Goal: Task Accomplishment & Management: Complete application form

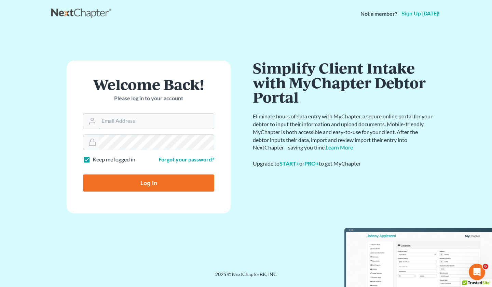
click at [137, 118] on input "Email Address" at bounding box center [156, 120] width 115 height 15
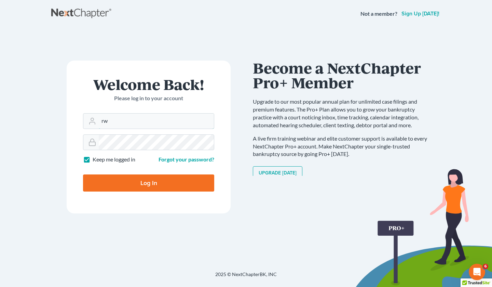
type input "[EMAIL_ADDRESS][DOMAIN_NAME]"
click at [83, 174] on input "Log In" at bounding box center [148, 182] width 131 height 17
type input "Thinking..."
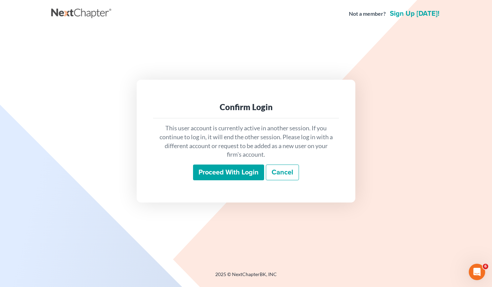
click at [245, 165] on input "Proceed with login" at bounding box center [228, 172] width 71 height 16
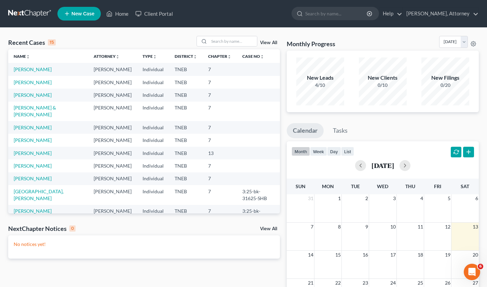
click at [80, 11] on span "New Case" at bounding box center [82, 13] width 23 height 5
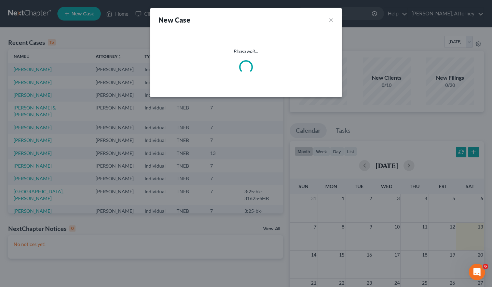
select select "74"
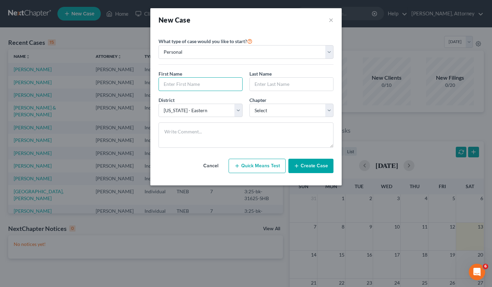
click at [194, 86] on input "text" at bounding box center [200, 84] width 83 height 13
type input "JASMINE"
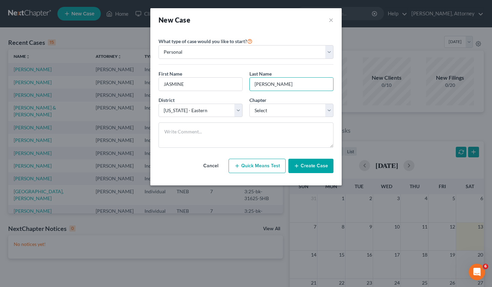
type input "[PERSON_NAME]"
select select "3"
click at [308, 162] on button "Create Case" at bounding box center [310, 166] width 45 height 14
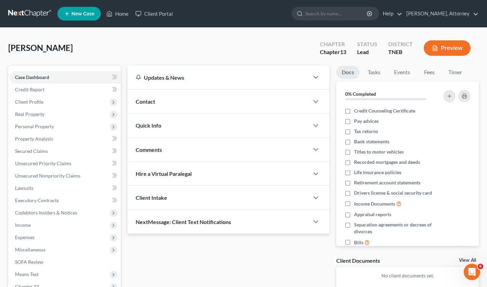
click at [41, 100] on span "Client Profile" at bounding box center [29, 102] width 28 height 6
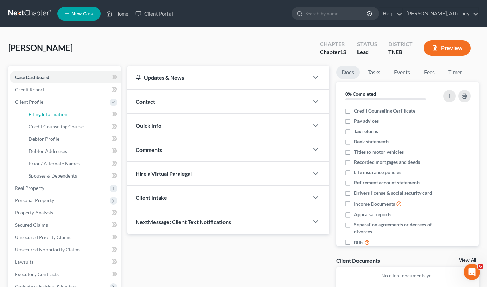
click at [57, 115] on span "Filing Information" at bounding box center [48, 114] width 39 height 6
select select "1"
select select "0"
select select "3"
select select "74"
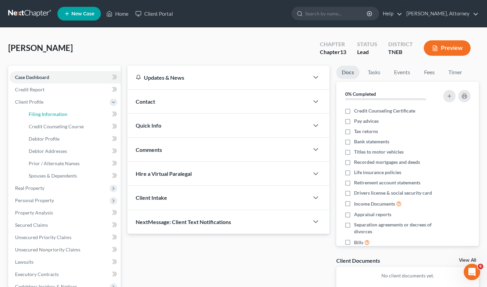
select select "44"
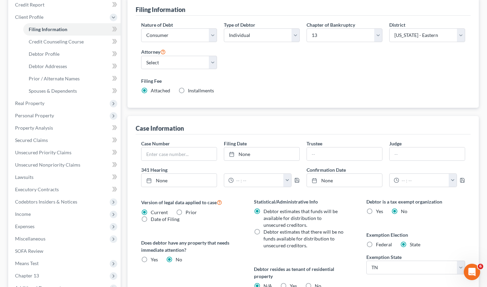
scroll to position [160, 0]
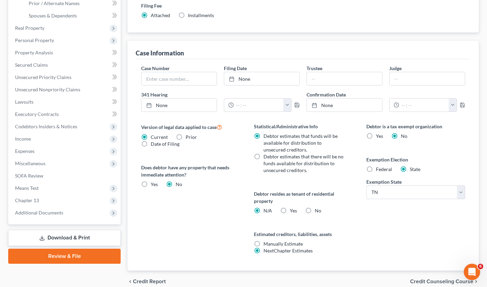
click at [290, 209] on label "Yes Yes" at bounding box center [293, 210] width 7 height 7
click at [293, 209] on input "Yes Yes" at bounding box center [295, 209] width 4 height 4
radio input "true"
radio input "false"
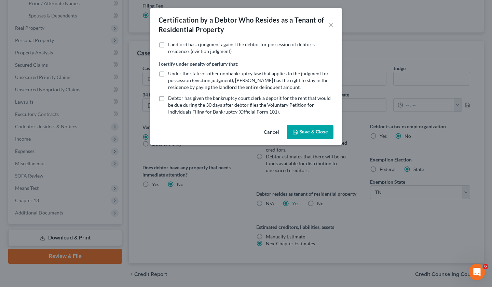
click at [272, 132] on button "Cancel" at bounding box center [271, 132] width 26 height 14
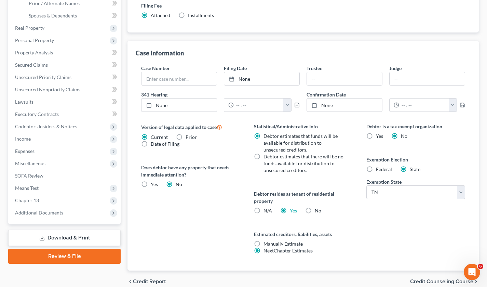
click at [315, 209] on label "No" at bounding box center [318, 210] width 6 height 7
click at [317, 209] on input "No" at bounding box center [319, 209] width 4 height 4
radio input "true"
radio input "false"
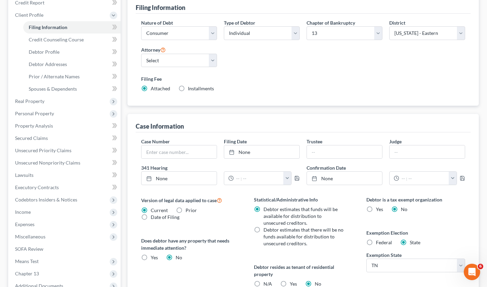
scroll to position [86, 0]
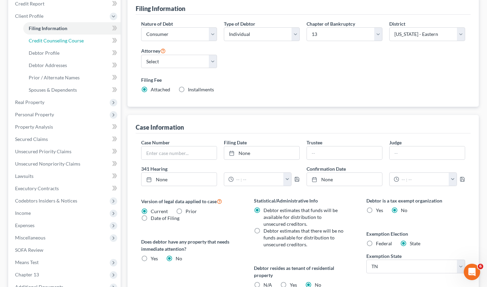
click at [56, 41] on span "Credit Counseling Course" at bounding box center [56, 41] width 55 height 6
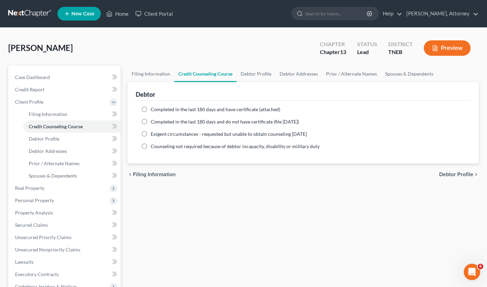
click at [151, 107] on label "Completed in the last 180 days and have certificate (attached)" at bounding box center [216, 109] width 130 height 7
click at [153, 107] on input "Completed in the last 180 days and have certificate (attached)" at bounding box center [155, 108] width 4 height 4
radio input "true"
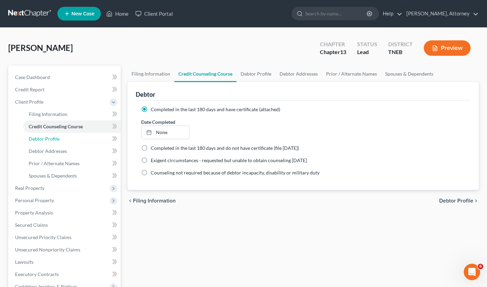
click at [70, 144] on link "Debtor Profile" at bounding box center [71, 139] width 97 height 12
select select "0"
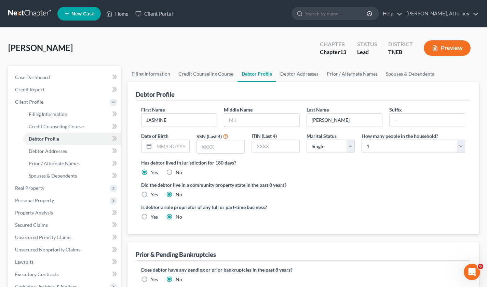
click at [235, 122] on input "text" at bounding box center [261, 119] width 75 height 13
type input "R."
type input "4356"
click at [81, 174] on link "Spouses & Dependents" at bounding box center [71, 175] width 97 height 12
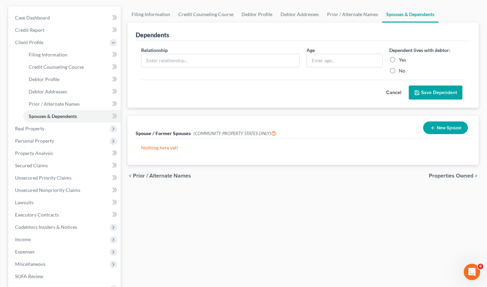
scroll to position [60, 0]
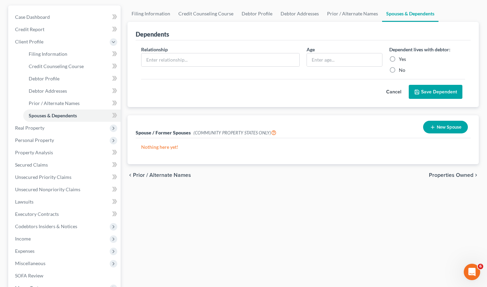
click at [40, 129] on span "Real Property" at bounding box center [29, 128] width 29 height 6
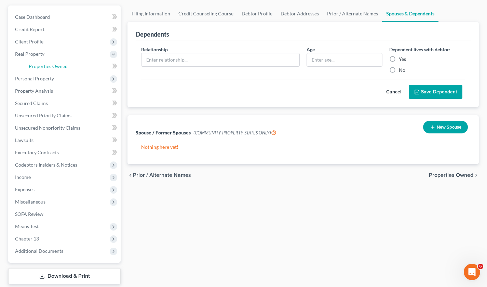
click at [52, 67] on span "Properties Owned" at bounding box center [48, 66] width 39 height 6
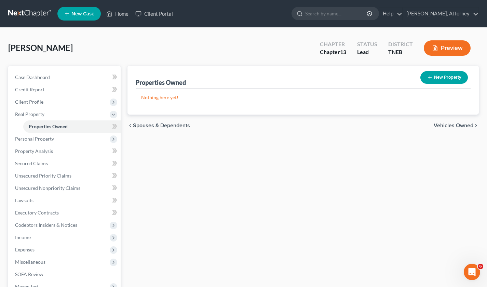
click at [446, 72] on button "New Property" at bounding box center [444, 77] width 48 height 13
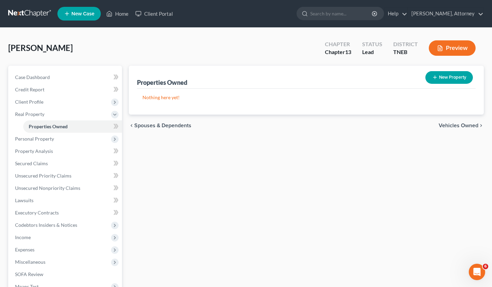
select select "0"
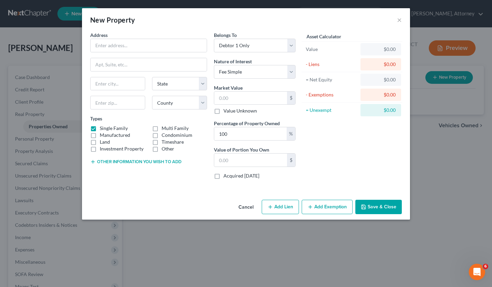
click at [247, 206] on button "Cancel" at bounding box center [246, 207] width 26 height 14
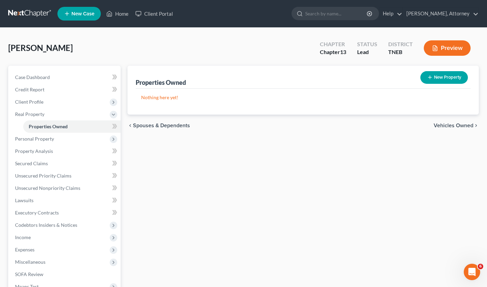
click at [30, 101] on span "Client Profile" at bounding box center [29, 102] width 28 height 6
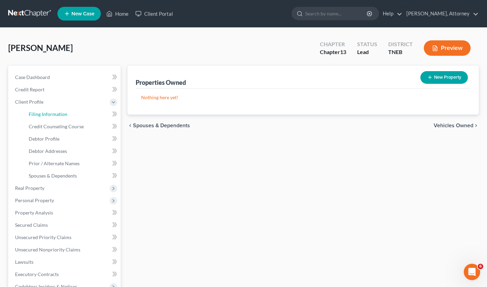
click at [56, 113] on span "Filing Information" at bounding box center [48, 114] width 39 height 6
select select "1"
select select "0"
select select "3"
select select "74"
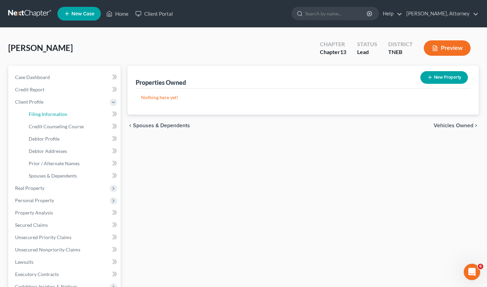
select select "0"
select select "44"
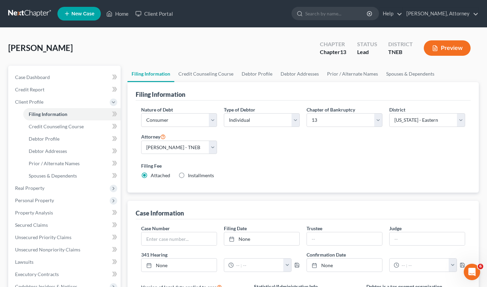
scroll to position [48, 0]
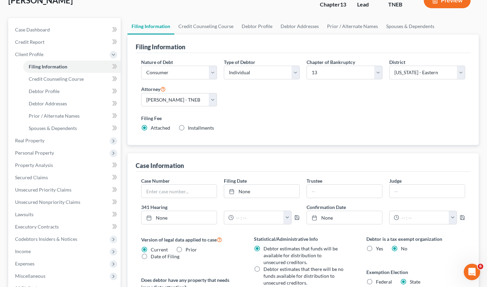
click at [51, 141] on span "Real Property" at bounding box center [65, 140] width 111 height 12
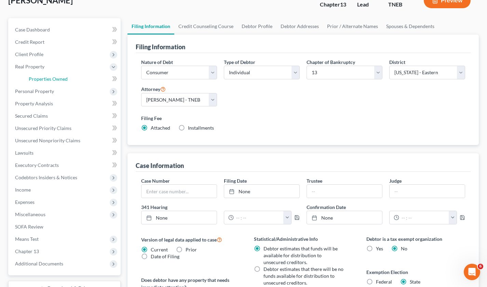
click at [60, 80] on span "Properties Owned" at bounding box center [48, 79] width 39 height 6
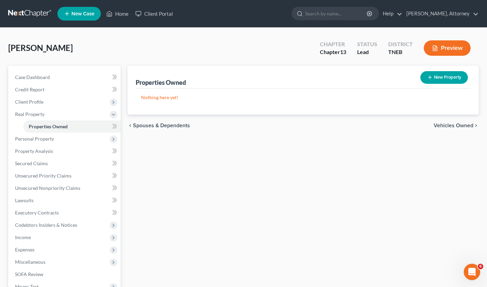
click at [442, 79] on button "New Property" at bounding box center [444, 77] width 48 height 13
select select "0"
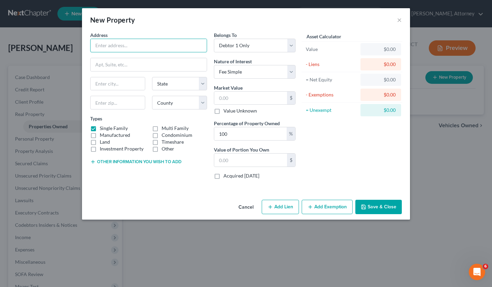
click at [186, 41] on input "text" at bounding box center [149, 45] width 116 height 13
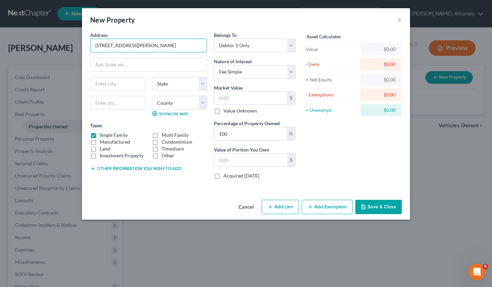
type input "[STREET_ADDRESS][PERSON_NAME]"
type input "[GEOGRAPHIC_DATA]"
select select "44"
type input "37917"
select select "46"
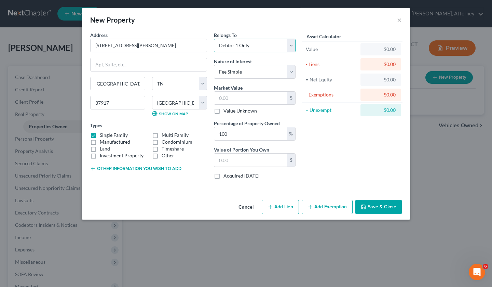
click at [252, 44] on select "Select Debtor 1 Only Debtor 2 Only Debtor 1 And Debtor 2 Only At Least One Of T…" at bounding box center [255, 46] width 82 height 14
select select "3"
click at [214, 39] on select "Select Debtor 1 Only Debtor 2 Only Debtor 1 And Debtor 2 Only At Least One Of T…" at bounding box center [255, 46] width 82 height 14
click at [243, 73] on select "Select Fee Simple Joint Tenant Life Estate Equitable Interest Future Interest T…" at bounding box center [255, 72] width 82 height 14
select select "6"
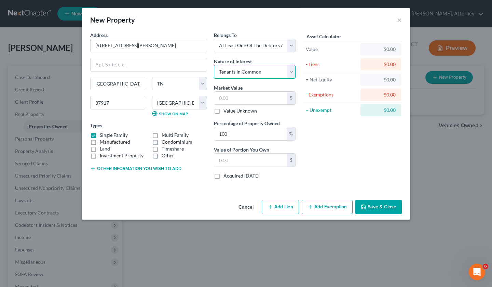
click at [214, 65] on select "Select Fee Simple Joint Tenant Life Estate Equitable Interest Future Interest T…" at bounding box center [255, 72] width 82 height 14
click at [257, 73] on select "Select Fee Simple Joint Tenant Life Estate Equitable Interest Future Interest T…" at bounding box center [255, 72] width 82 height 14
click at [245, 98] on input "text" at bounding box center [250, 98] width 73 height 13
type input "4"
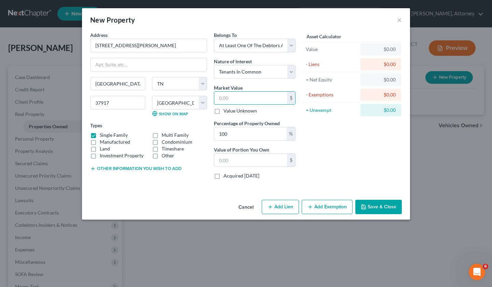
type input "4.00"
type input "45"
type input "45.00"
type input "450"
type input "450.00"
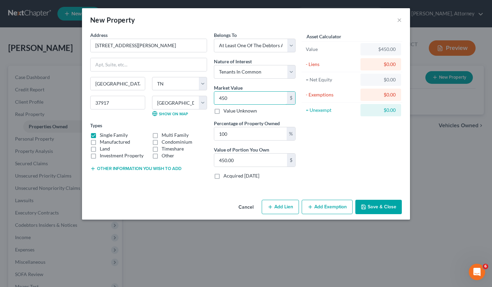
type input "4500"
type input "4,500.00"
type input "4,5000"
type input "45,000.00"
type input "45,0000"
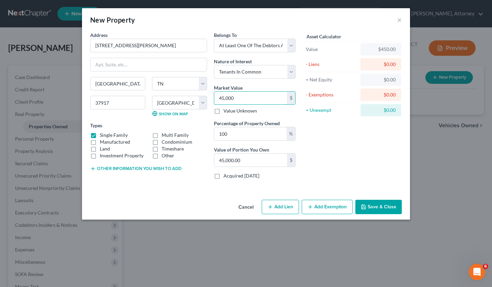
type input "450,000.00"
type input "450,00"
type input "45,000.00"
type input "45,00"
type input "4,500.00"
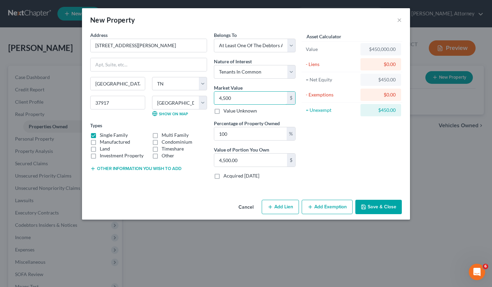
type input "4,50"
type input "450.00"
type input "45"
type input "45.00"
type input "4"
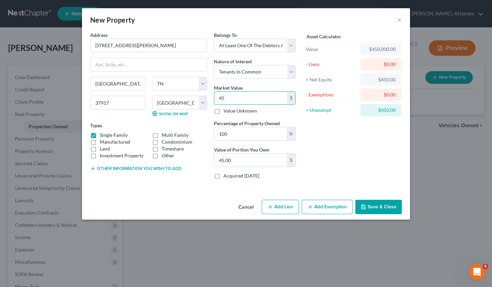
type input "4.00"
type input "0"
type input "2"
type input "2.00"
type input "25"
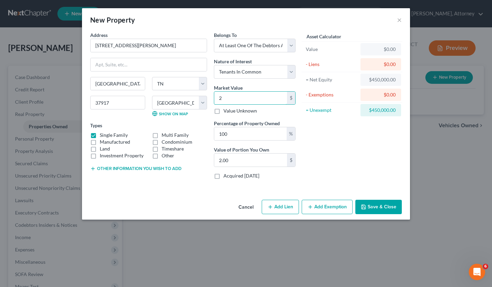
type input "25.00"
type input "250"
type input "250.00"
type input "2500"
type input "2,500.00"
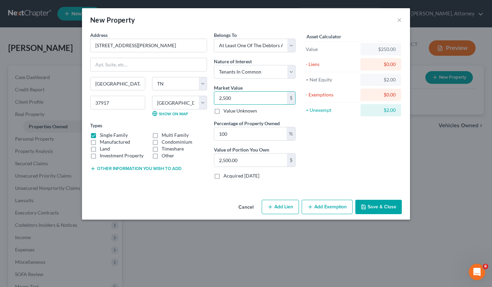
type input "2,5000"
type input "25,000.00"
type input "25,0000"
type input "250,000.00"
type input "250,000"
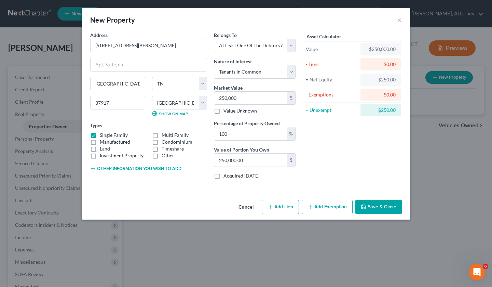
click at [277, 205] on button "Add Lien" at bounding box center [280, 207] width 37 height 14
select select "3"
select select "0"
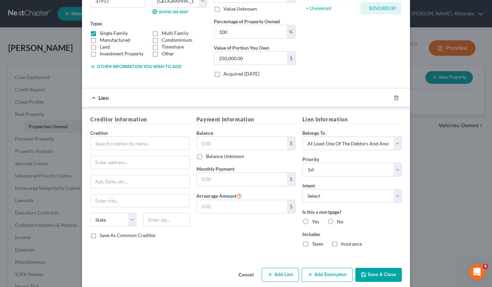
scroll to position [110, 0]
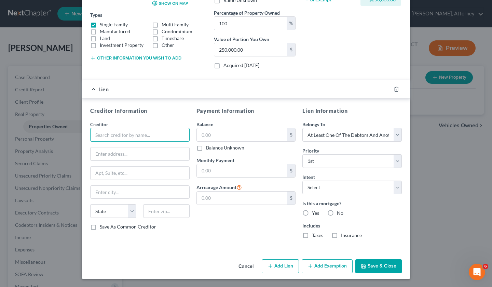
click at [147, 134] on input "text" at bounding box center [139, 135] width 99 height 14
type input "m"
type input "Mortgage Co."
click at [214, 138] on input "text" at bounding box center [242, 134] width 91 height 13
type input "237,000"
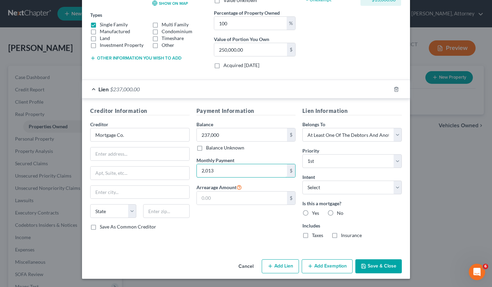
type input "2,013"
select select "2"
click at [312, 212] on label "Yes" at bounding box center [315, 212] width 7 height 7
click at [315, 212] on input "Yes" at bounding box center [317, 211] width 4 height 4
radio input "true"
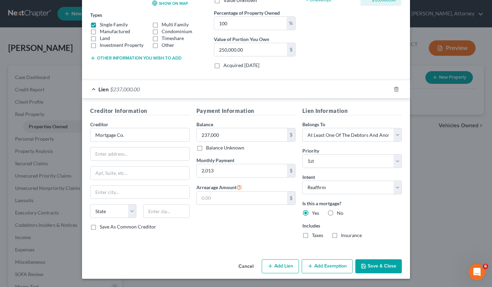
click at [312, 234] on label "Taxes" at bounding box center [317, 235] width 11 height 7
click at [315, 234] on input "Taxes" at bounding box center [317, 234] width 4 height 4
checkbox input "true"
click at [341, 236] on label "Insurance" at bounding box center [351, 235] width 21 height 7
click at [344, 236] on input "Insurance" at bounding box center [346, 234] width 4 height 4
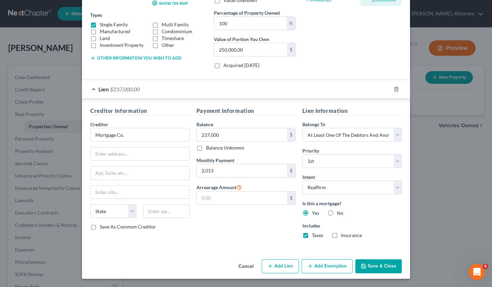
checkbox input "true"
click at [371, 261] on button "Save & Close" at bounding box center [378, 266] width 46 height 14
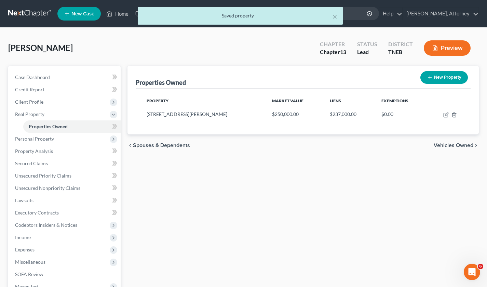
click at [46, 141] on span "Personal Property" at bounding box center [34, 139] width 39 height 6
